Goal: Task Accomplishment & Management: Use online tool/utility

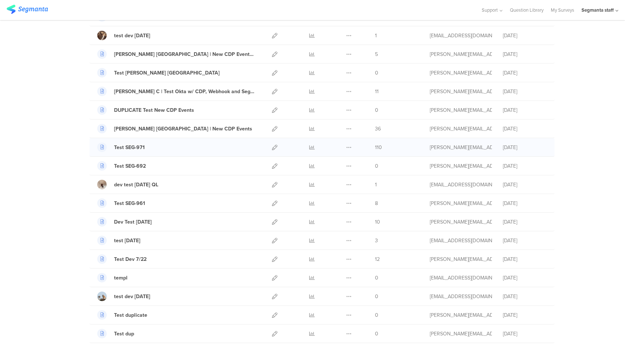
scroll to position [306, 0]
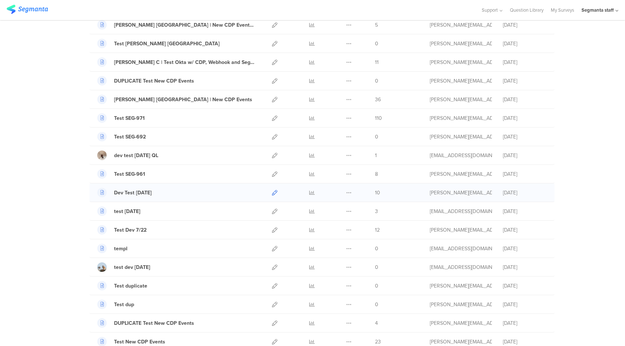
click at [272, 192] on icon at bounding box center [274, 192] width 5 height 5
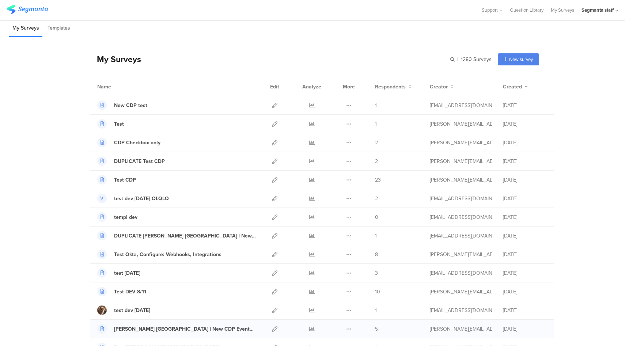
scroll to position [0, 0]
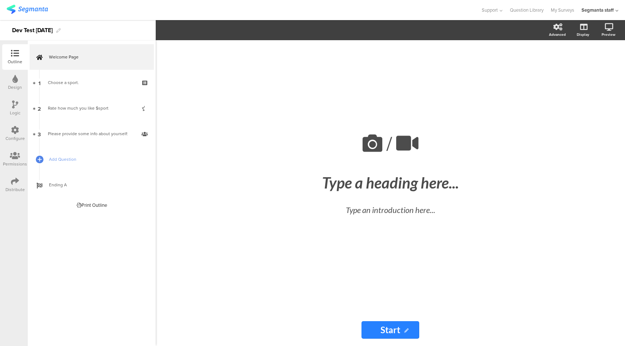
click at [12, 109] on div at bounding box center [15, 105] width 6 height 9
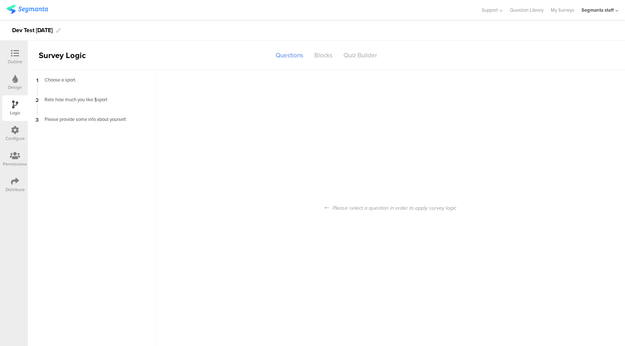
click at [14, 52] on icon at bounding box center [15, 53] width 8 height 8
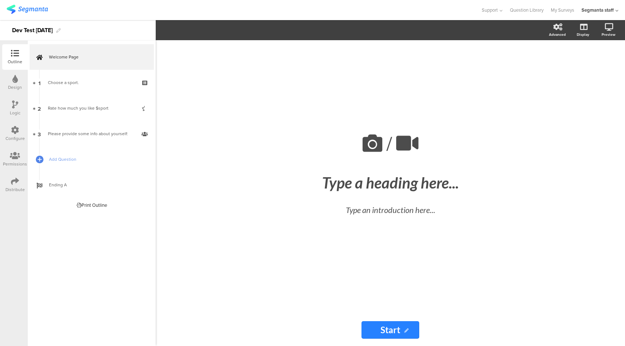
click at [17, 141] on div "Configure" at bounding box center [14, 138] width 19 height 7
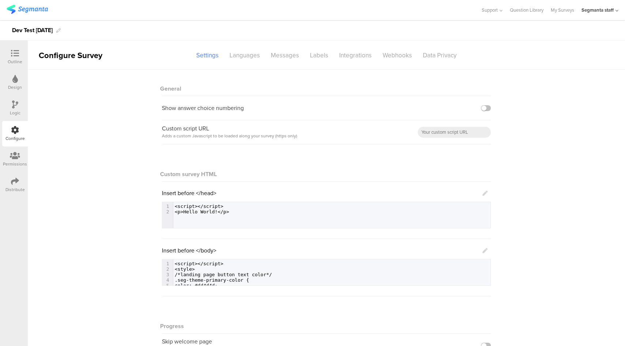
click at [403, 63] on sg-section-page-header "Configure Survey Settings Languages Messages Labels Integrations Webhooks Data …" at bounding box center [326, 55] width 597 height 29
click at [404, 60] on div "Webhooks" at bounding box center [397, 55] width 40 height 13
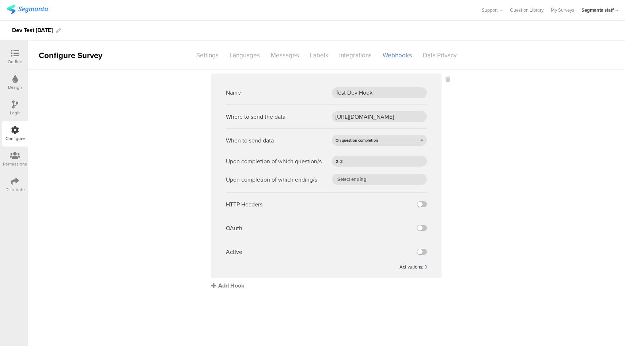
click at [236, 284] on div "Add Hook" at bounding box center [328, 285] width 234 height 8
click at [420, 228] on label at bounding box center [422, 228] width 10 height 6
click at [0, 0] on input "checkbox" at bounding box center [0, 0] width 0 height 0
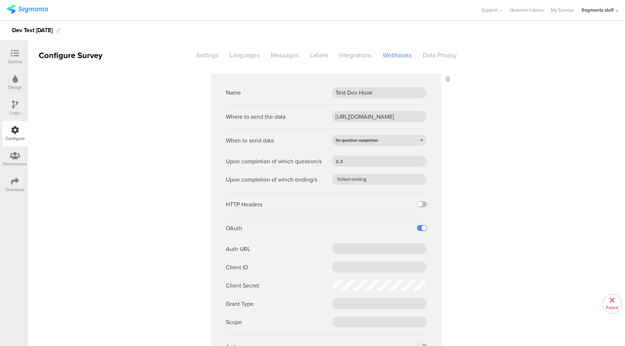
scroll to position [46, 0]
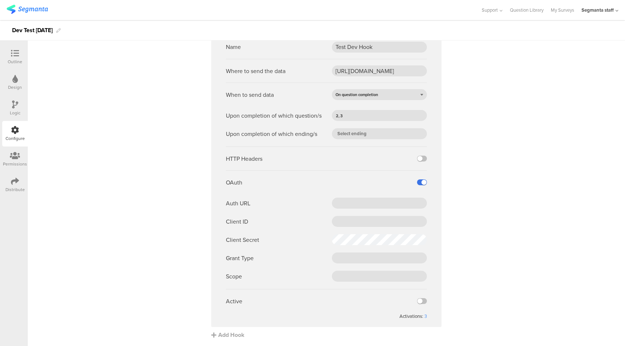
click at [419, 182] on label at bounding box center [422, 182] width 10 height 6
click at [0, 0] on input "checkbox" at bounding box center [0, 0] width 0 height 0
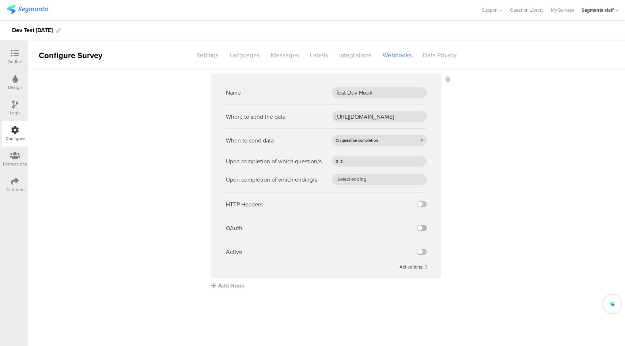
scroll to position [0, 0]
